Goal: Task Accomplishment & Management: Manage account settings

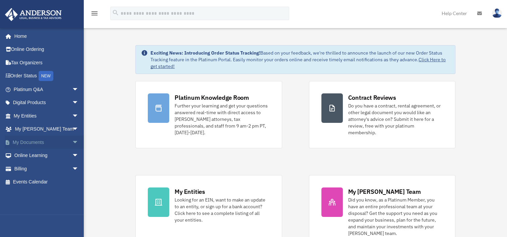
click at [72, 142] on span "arrow_drop_down" at bounding box center [78, 143] width 13 height 14
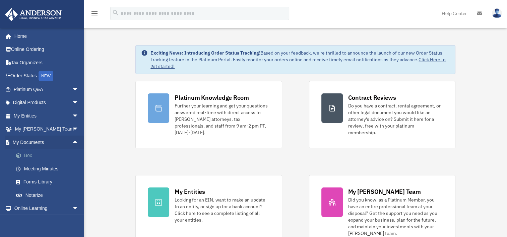
click at [39, 154] on link "Box" at bounding box center [48, 155] width 79 height 13
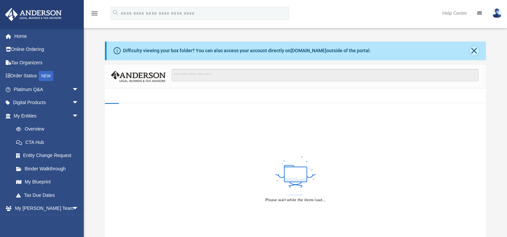
click at [472, 49] on button "Close" at bounding box center [473, 50] width 9 height 9
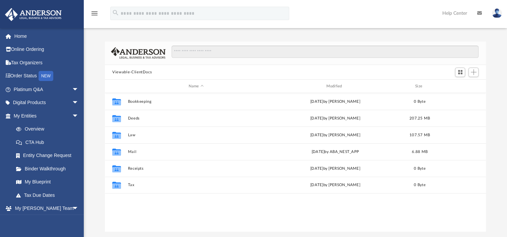
scroll to position [147, 375]
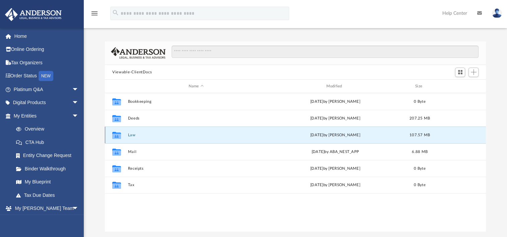
click at [128, 134] on button "Law" at bounding box center [196, 135] width 136 height 4
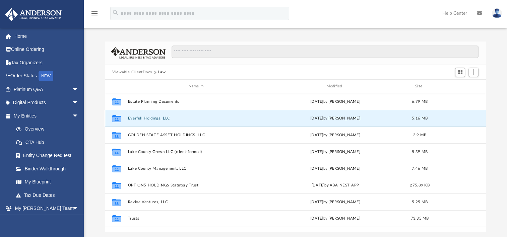
click at [148, 118] on button "Everfull Holdings, LLC" at bounding box center [196, 118] width 136 height 4
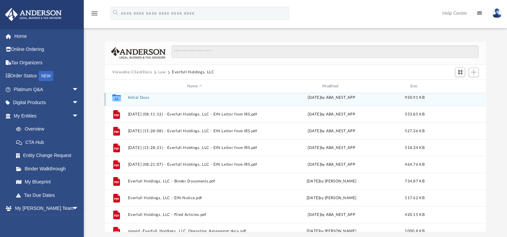
scroll to position [0, 0]
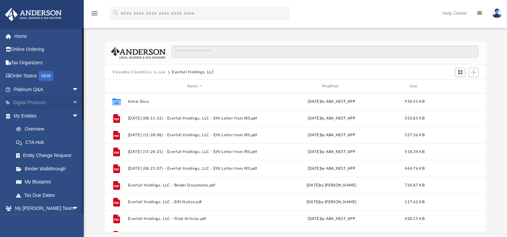
click at [72, 104] on span "arrow_drop_down" at bounding box center [78, 103] width 13 height 14
click at [72, 104] on span "arrow_drop_up" at bounding box center [78, 103] width 13 height 14
click at [72, 117] on span "arrow_drop_down" at bounding box center [78, 116] width 13 height 14
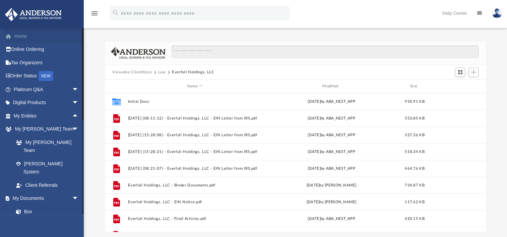
click at [22, 35] on link "Home" at bounding box center [47, 35] width 84 height 13
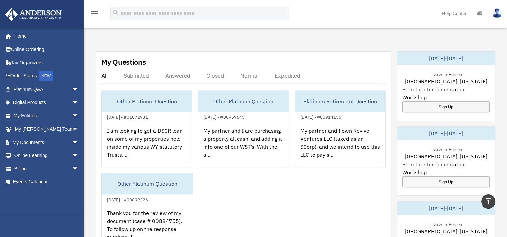
scroll to position [211, 0]
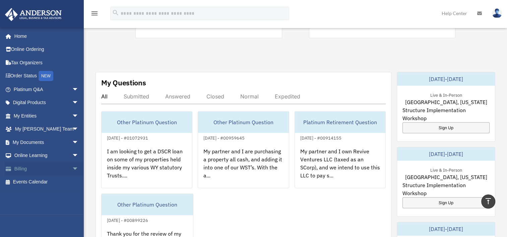
click at [72, 167] on span "arrow_drop_down" at bounding box center [78, 169] width 13 height 14
click at [42, 183] on link "$ Open Invoices" at bounding box center [48, 182] width 79 height 14
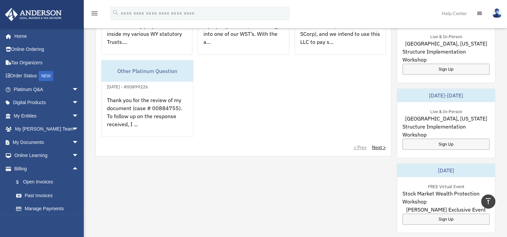
scroll to position [345, 0]
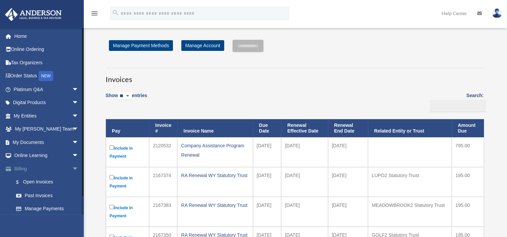
click at [72, 167] on span "arrow_drop_down" at bounding box center [78, 169] width 13 height 14
click at [21, 35] on link "Home" at bounding box center [47, 35] width 84 height 13
